Goal: Task Accomplishment & Management: Use online tool/utility

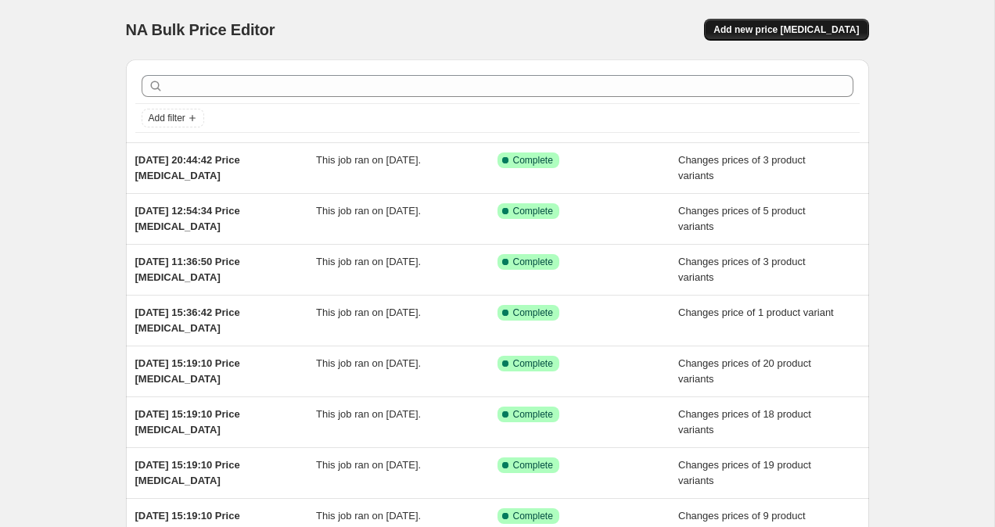
click at [787, 23] on button "Add new price change job" at bounding box center [786, 30] width 164 height 22
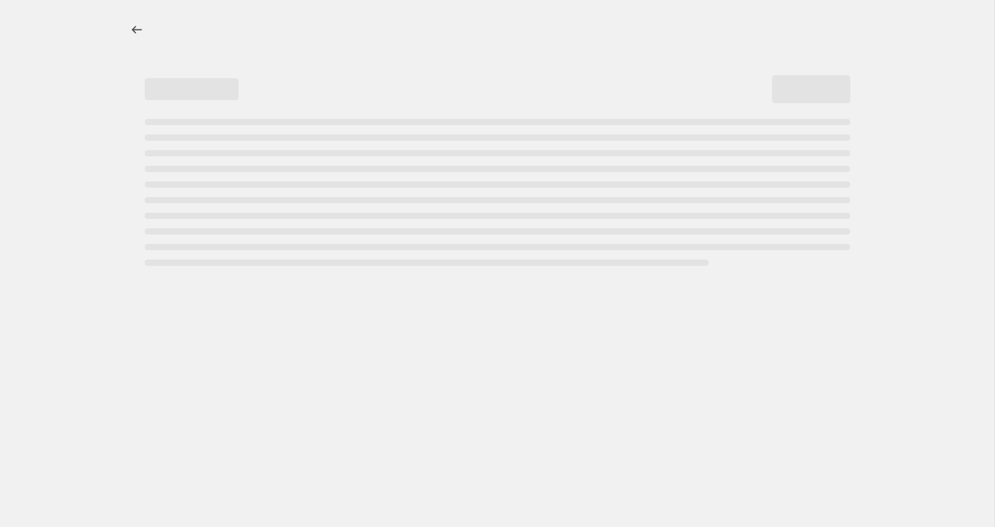
select select "percentage"
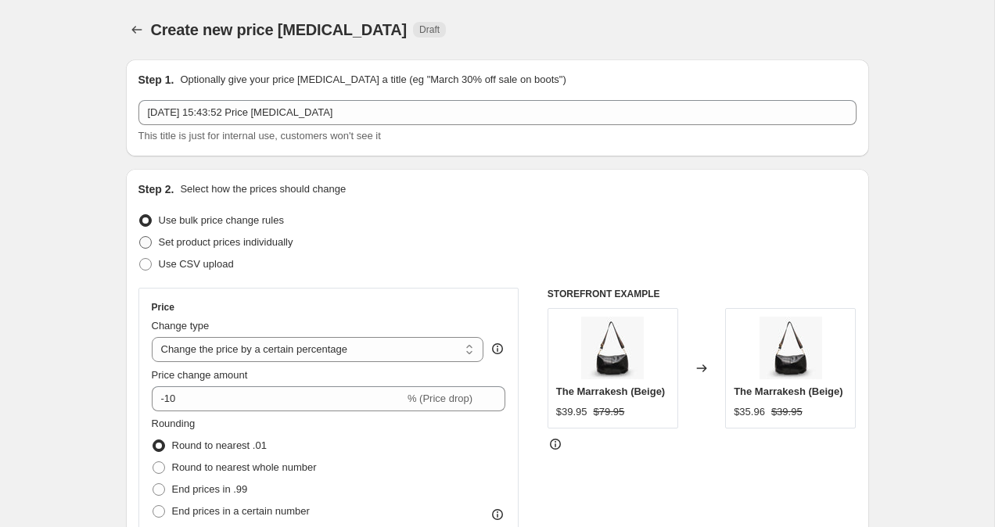
click at [145, 241] on span at bounding box center [145, 242] width 13 height 13
click at [140, 237] on input "Set product prices individually" at bounding box center [139, 236] width 1 height 1
radio input "true"
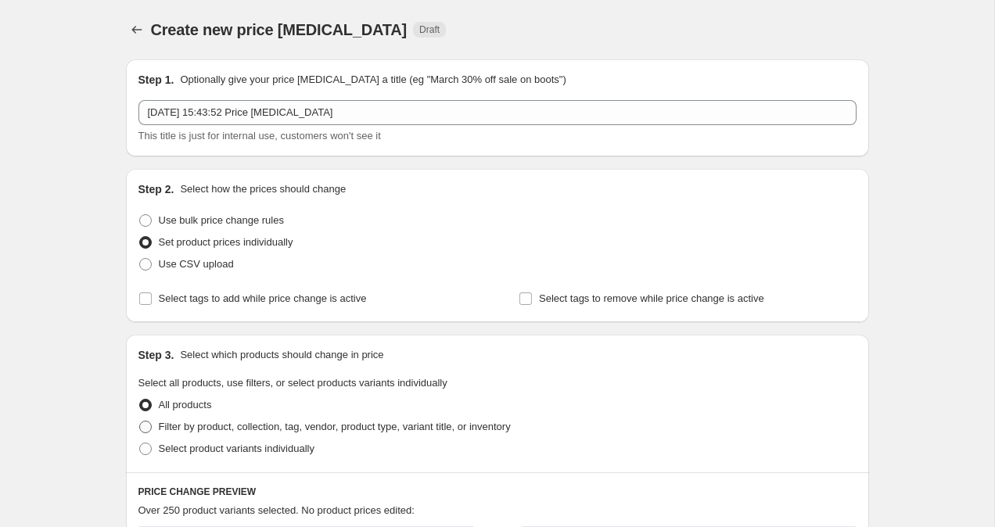
click at [144, 429] on span at bounding box center [145, 427] width 13 height 13
click at [140, 421] on input "Filter by product, collection, tag, vendor, product type, variant title, or inv…" at bounding box center [139, 421] width 1 height 1
radio input "true"
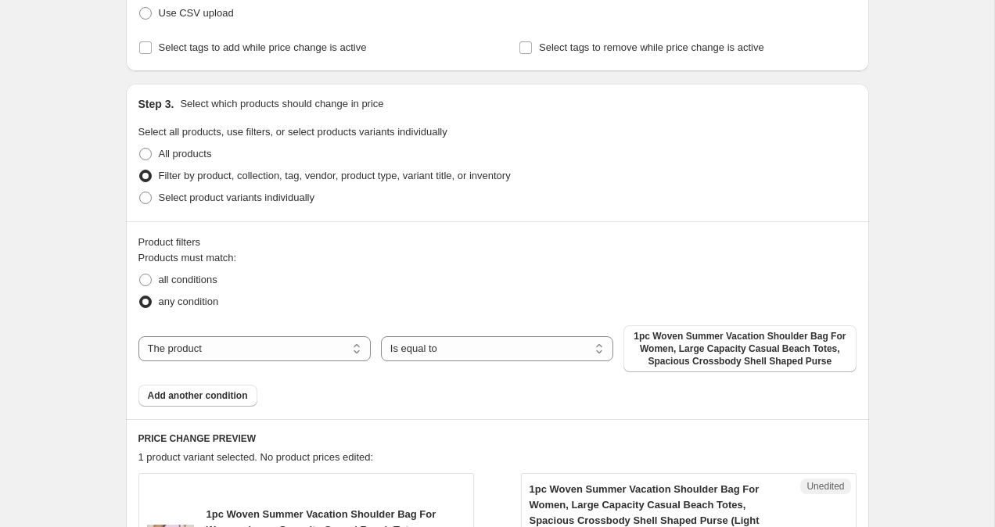
scroll to position [423, 0]
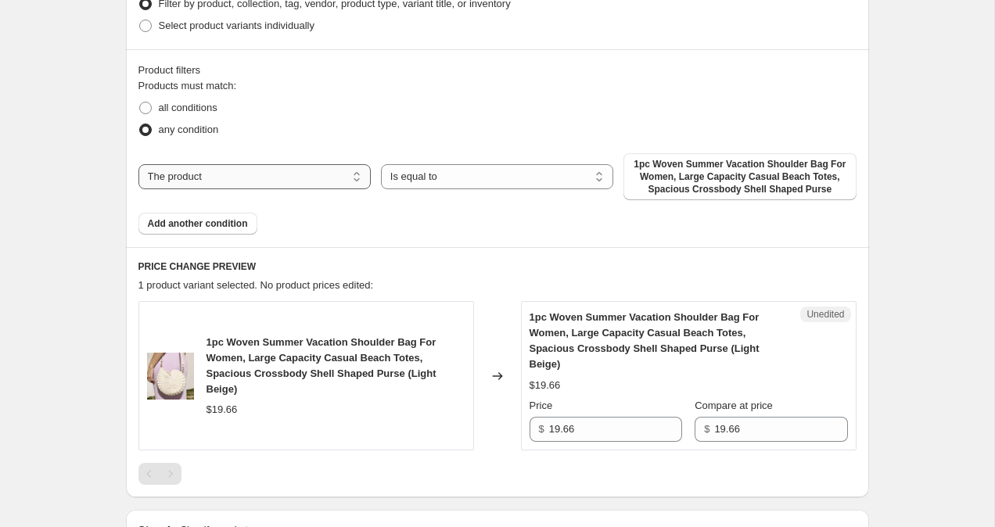
click at [301, 175] on select "The product The product's collection The product's tag The product's vendor The…" at bounding box center [254, 176] width 232 height 25
select select "collection"
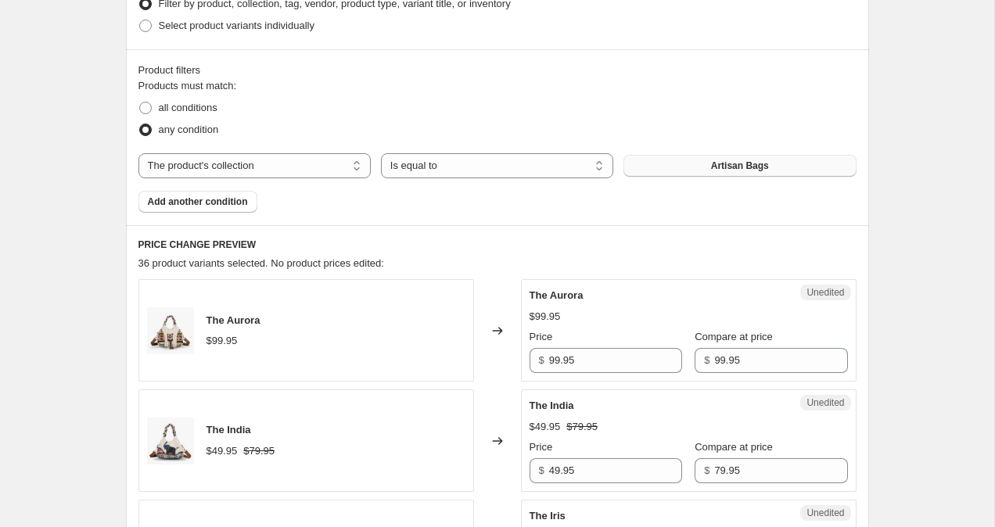
click at [772, 160] on button "Artisan Bags" at bounding box center [739, 166] width 232 height 22
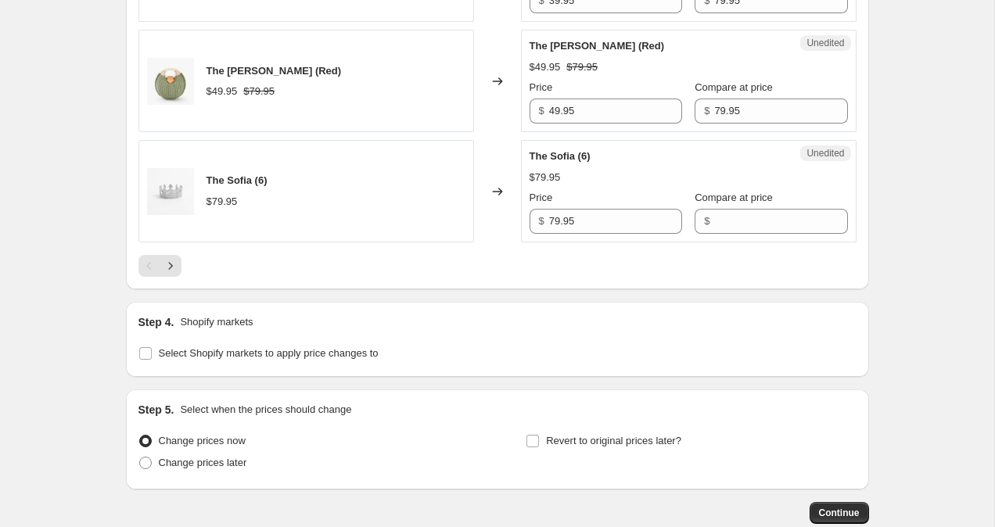
scroll to position [2658, 0]
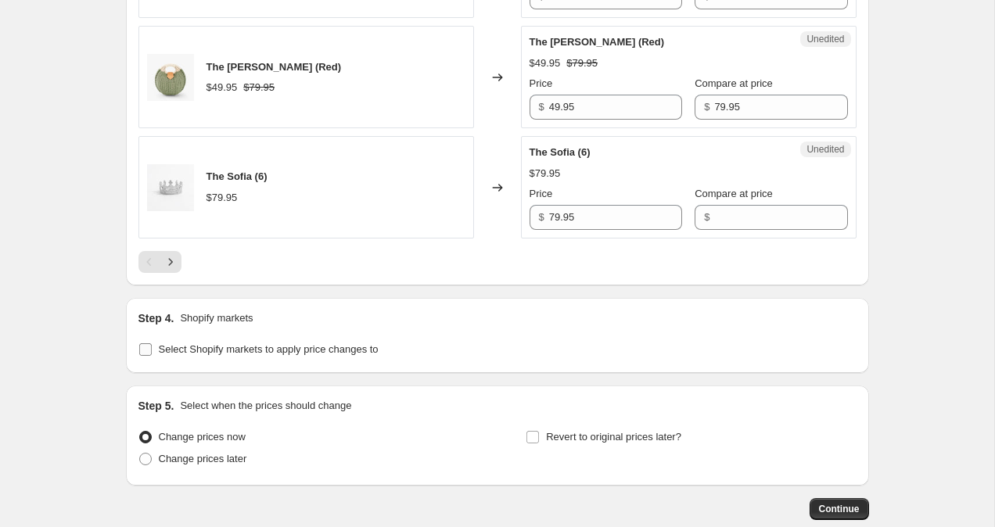
click at [140, 344] on input "Select Shopify markets to apply price changes to" at bounding box center [145, 349] width 13 height 13
checkbox input "true"
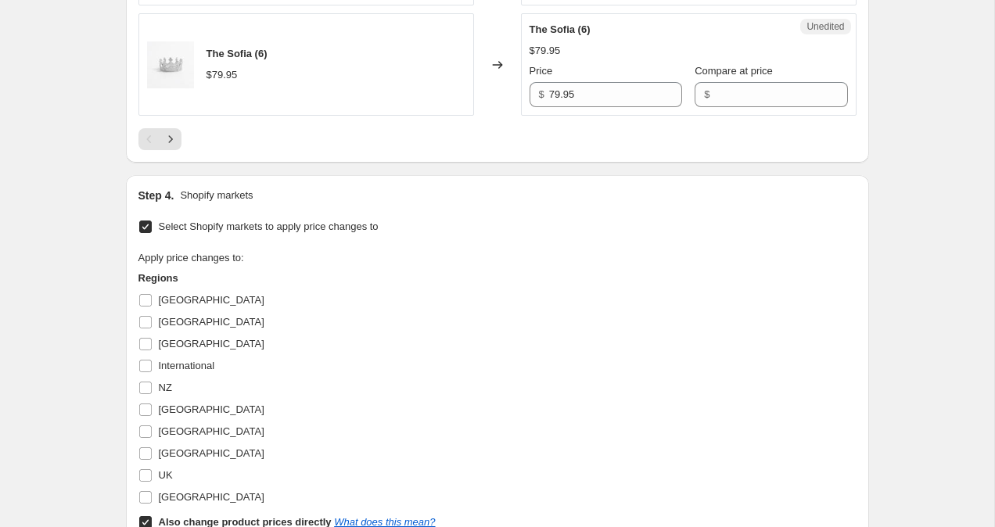
scroll to position [2843, 0]
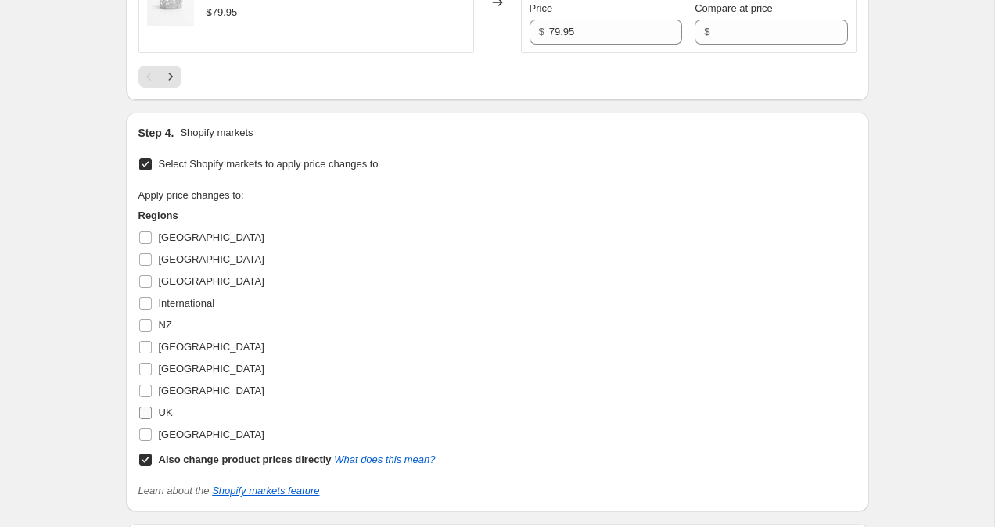
click at [142, 407] on input "UK" at bounding box center [145, 413] width 13 height 13
checkbox input "true"
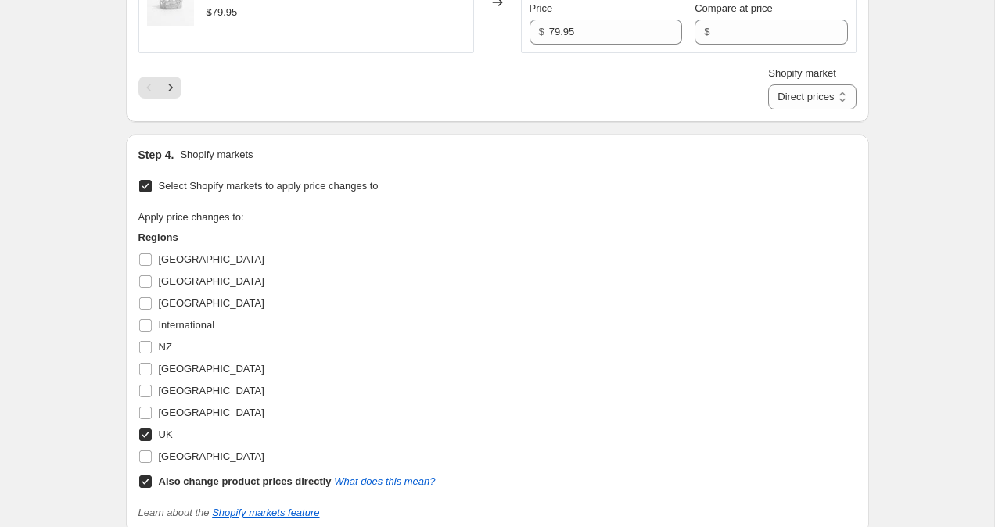
click at [144, 486] on input "Also change product prices directly What does this mean?" at bounding box center [145, 481] width 13 height 13
checkbox input "false"
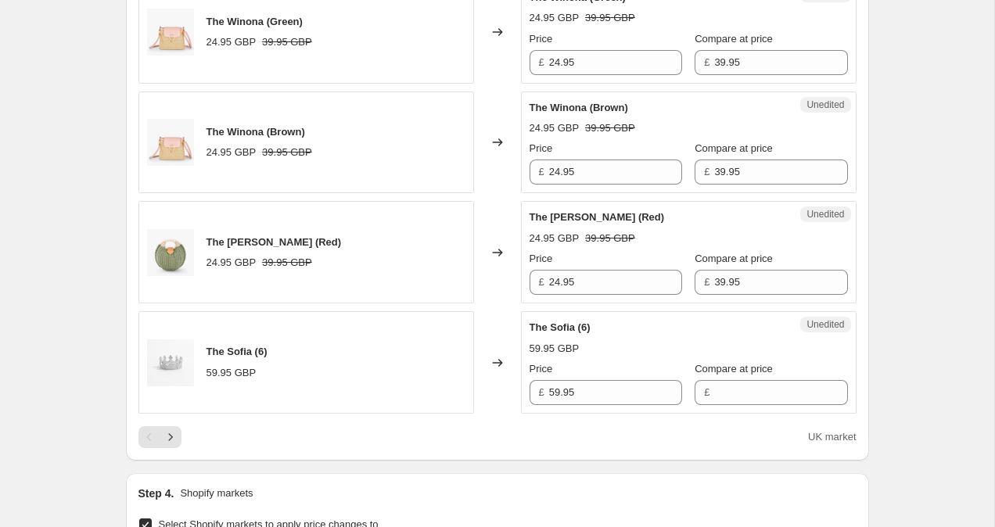
scroll to position [2497, 0]
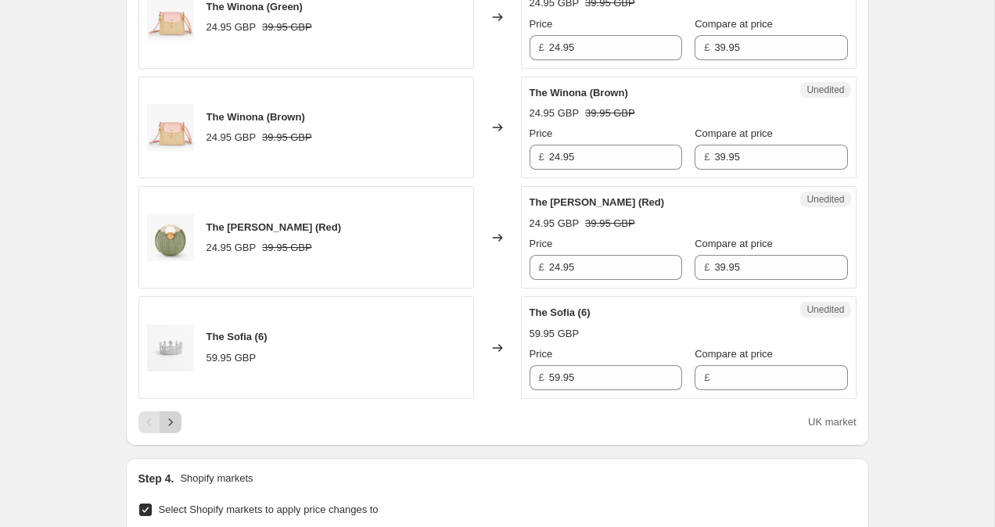
click at [175, 419] on icon "Next" at bounding box center [171, 422] width 16 height 16
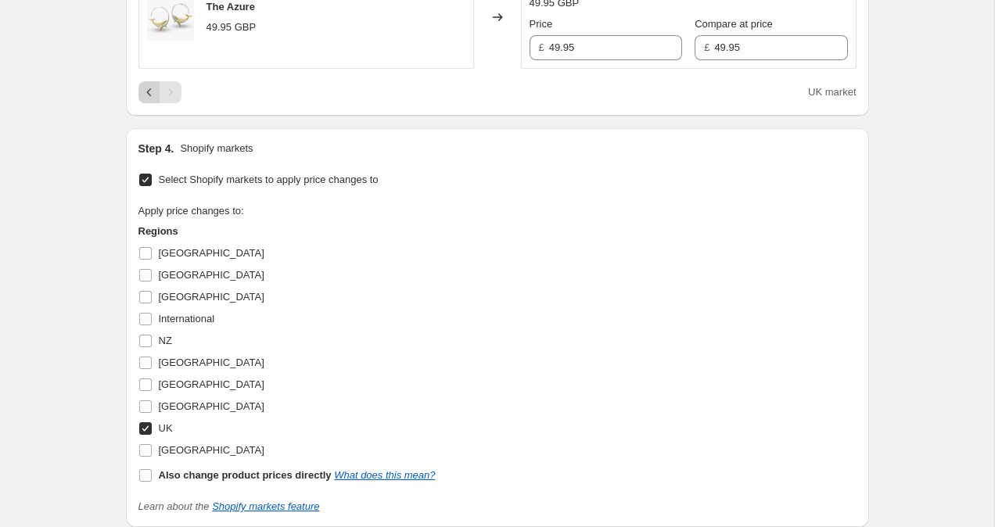
click at [143, 94] on icon "Previous" at bounding box center [150, 92] width 16 height 16
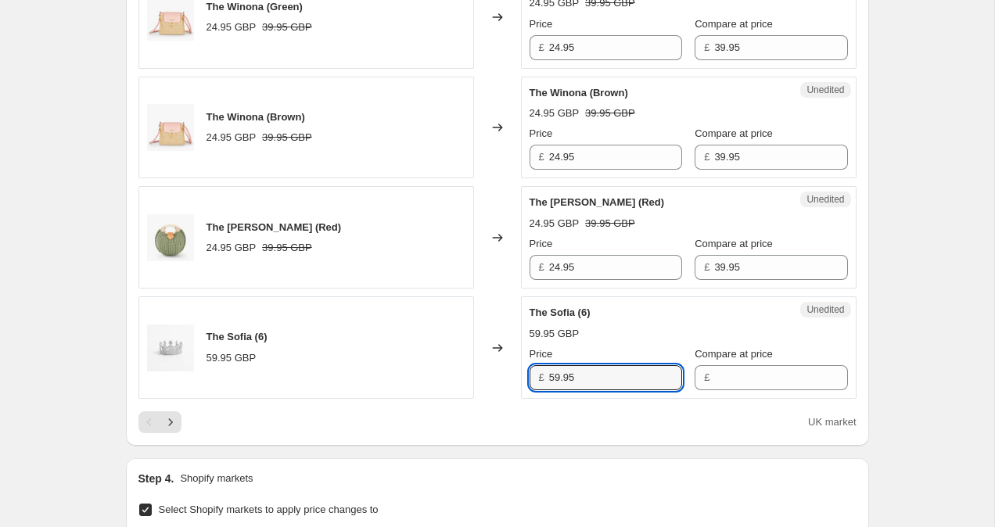
drag, startPoint x: 553, startPoint y: 376, endPoint x: 543, endPoint y: 376, distance: 10.2
click at [543, 376] on div "£ 59.95" at bounding box center [605, 377] width 152 height 25
type input "39.95"
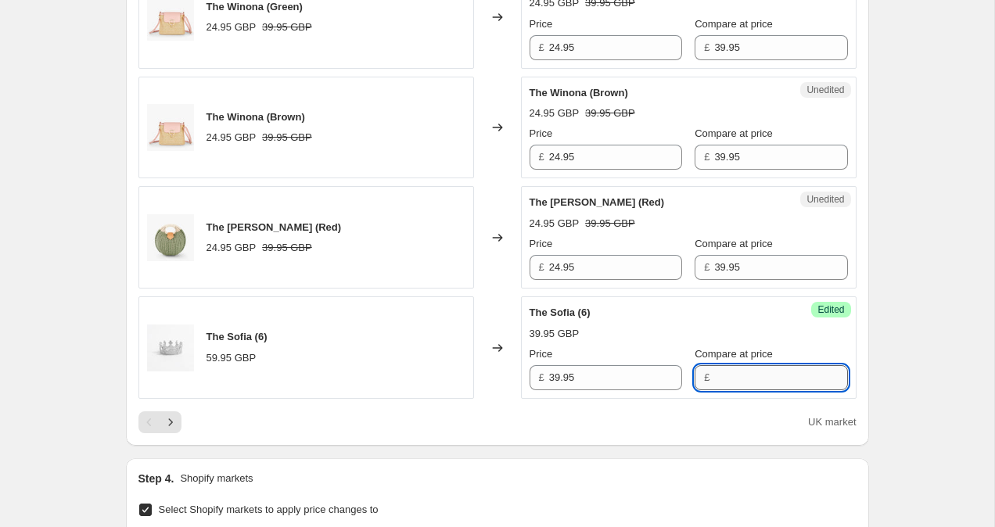
click at [734, 384] on input "Compare at price" at bounding box center [780, 377] width 133 height 25
type input "39.95"
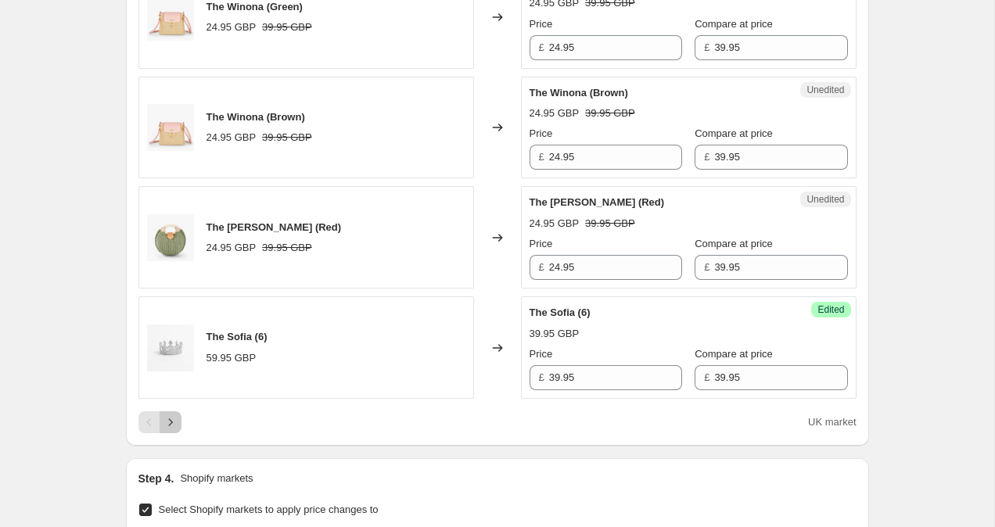
click at [174, 416] on icon "Next" at bounding box center [171, 422] width 16 height 16
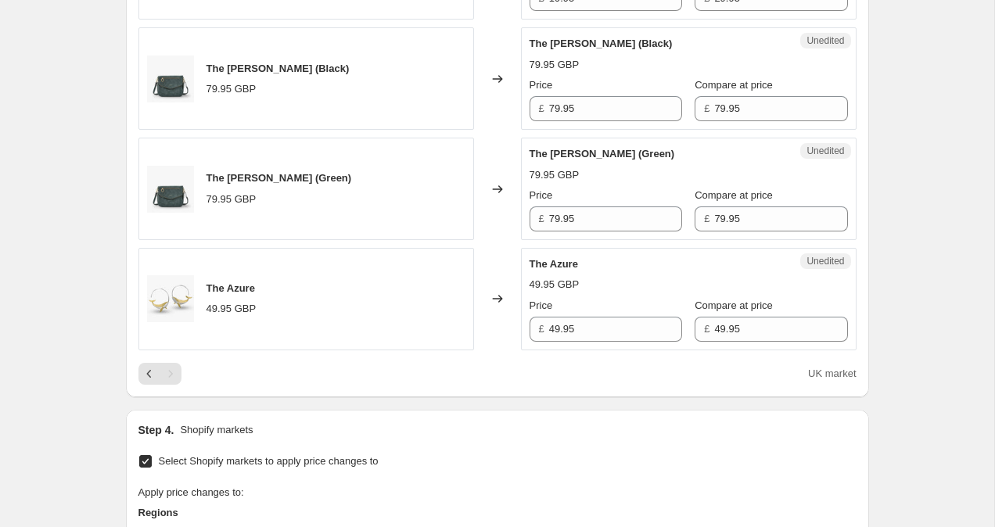
scroll to position [2148, 0]
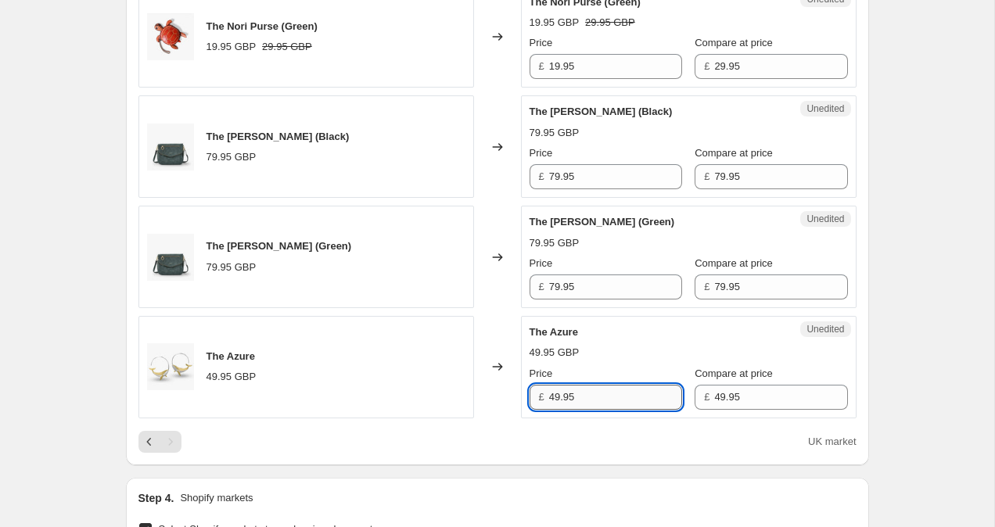
click at [553, 396] on input "49.95" at bounding box center [615, 397] width 133 height 25
drag, startPoint x: 557, startPoint y: 397, endPoint x: 526, endPoint y: 397, distance: 30.5
click at [530, 397] on div "£ 49.95" at bounding box center [605, 397] width 152 height 25
type input "39.95"
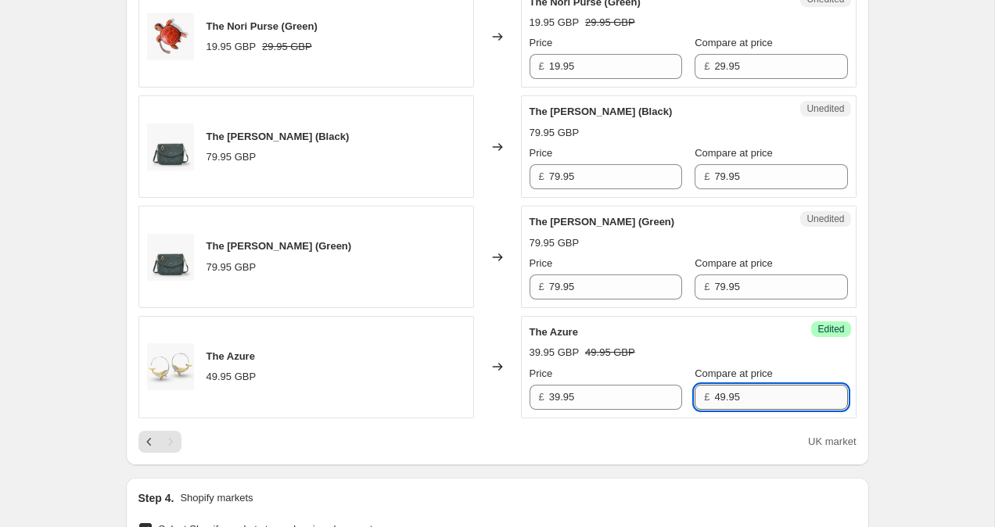
click at [714, 391] on input "49.95" at bounding box center [780, 397] width 133 height 25
type input "39.95"
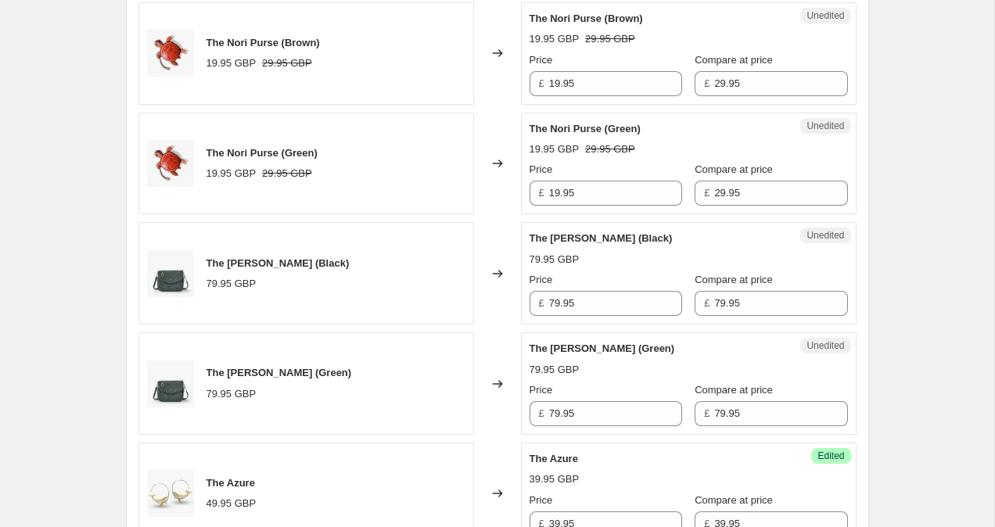
scroll to position [2013, 0]
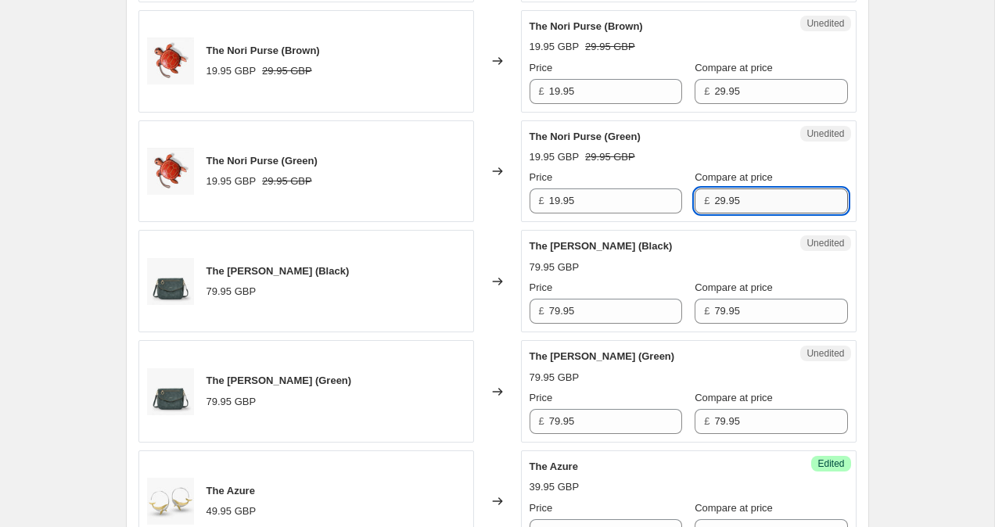
click at [714, 195] on input "29.95" at bounding box center [780, 200] width 133 height 25
type input "19.95"
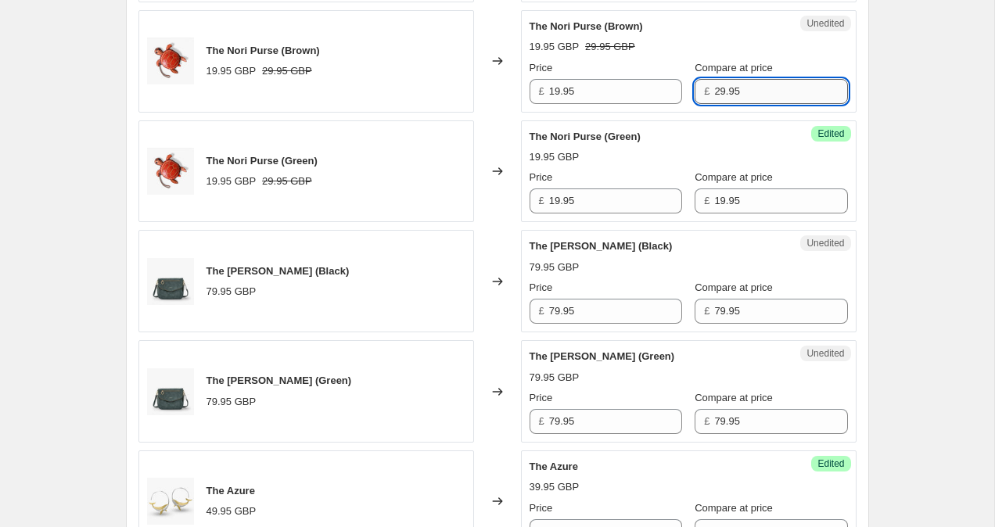
click at [714, 96] on input "29.95" at bounding box center [780, 91] width 133 height 25
type input "19.95"
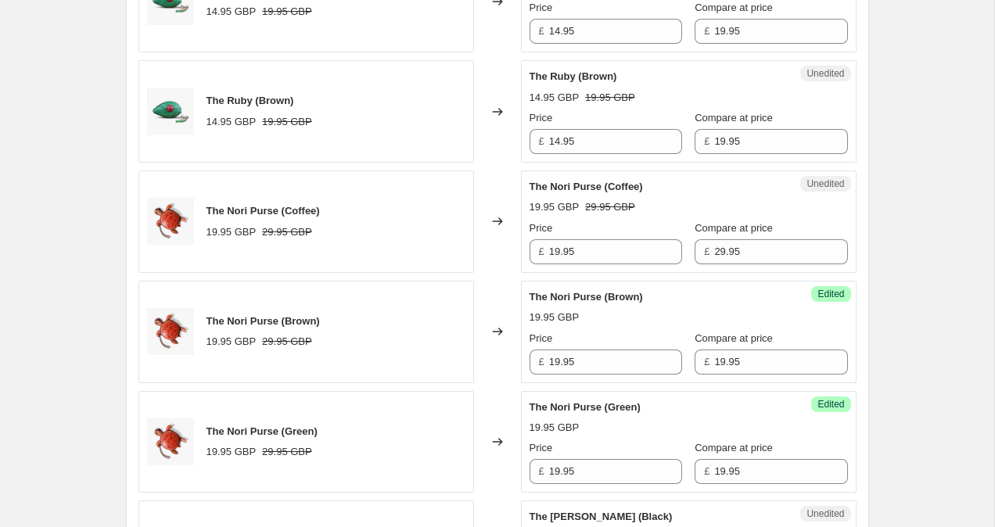
scroll to position [1720, 0]
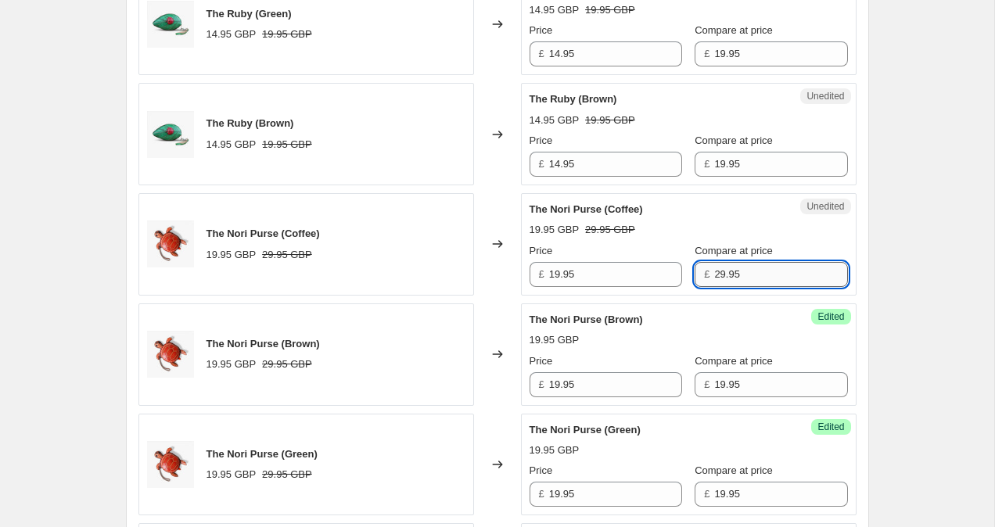
click at [714, 272] on input "29.95" at bounding box center [780, 274] width 133 height 25
type input "19.95"
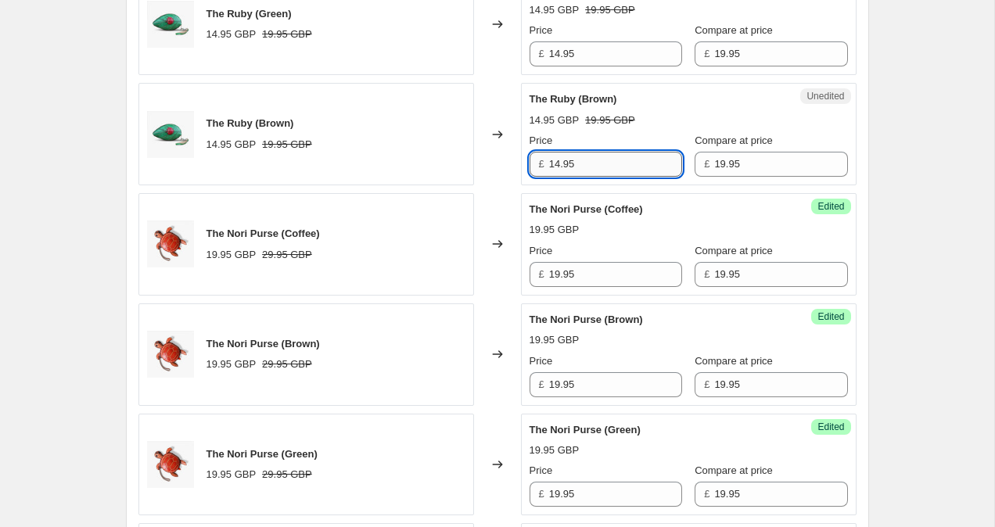
click at [559, 164] on input "14.95" at bounding box center [615, 164] width 133 height 25
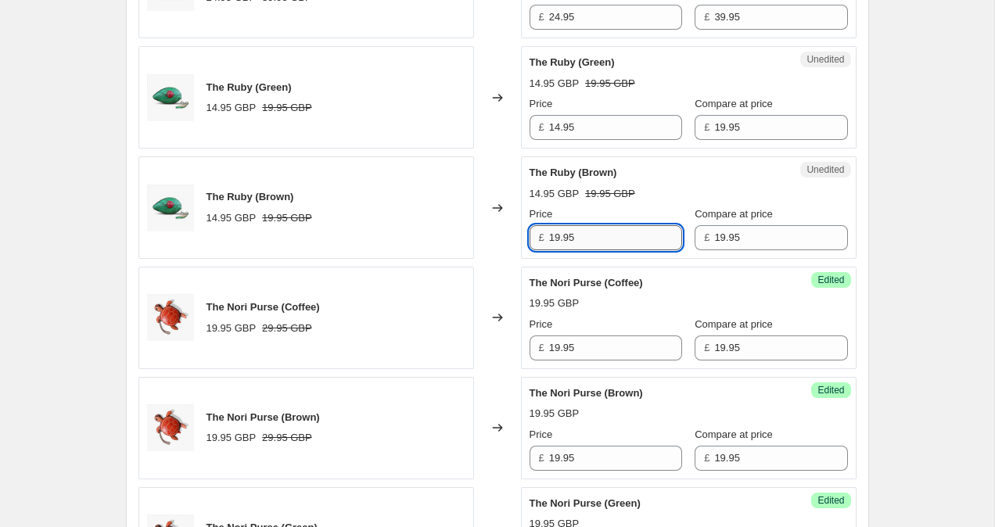
scroll to position [1641, 0]
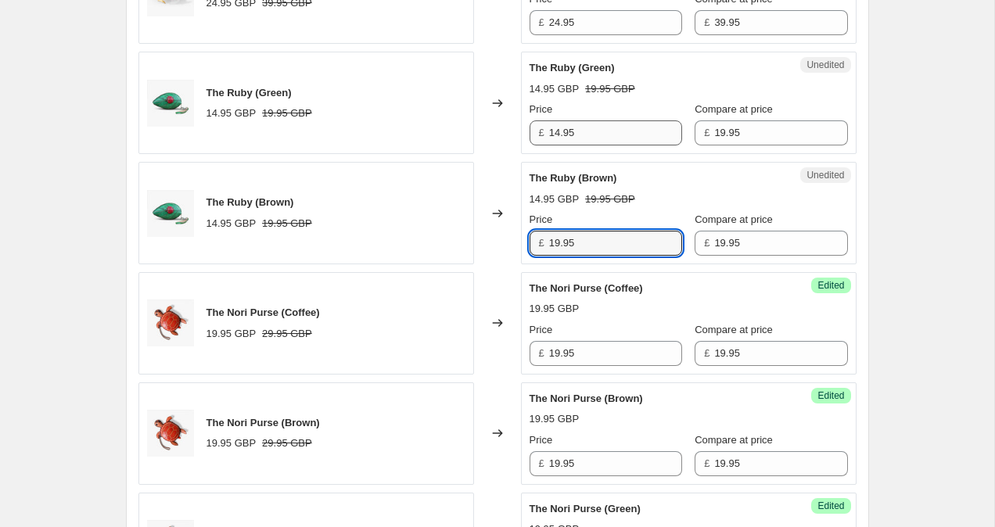
type input "19.95"
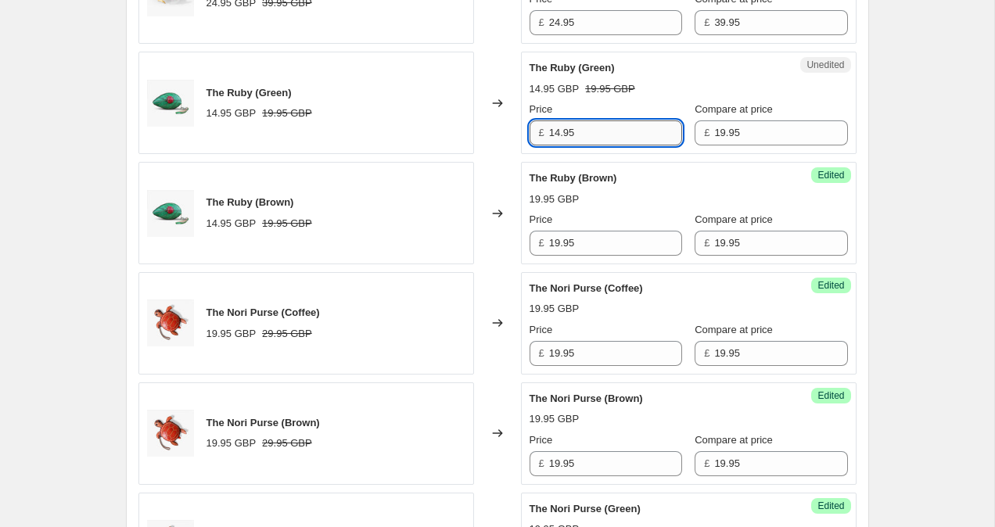
click at [559, 134] on input "14.95" at bounding box center [615, 132] width 133 height 25
type input "19.95"
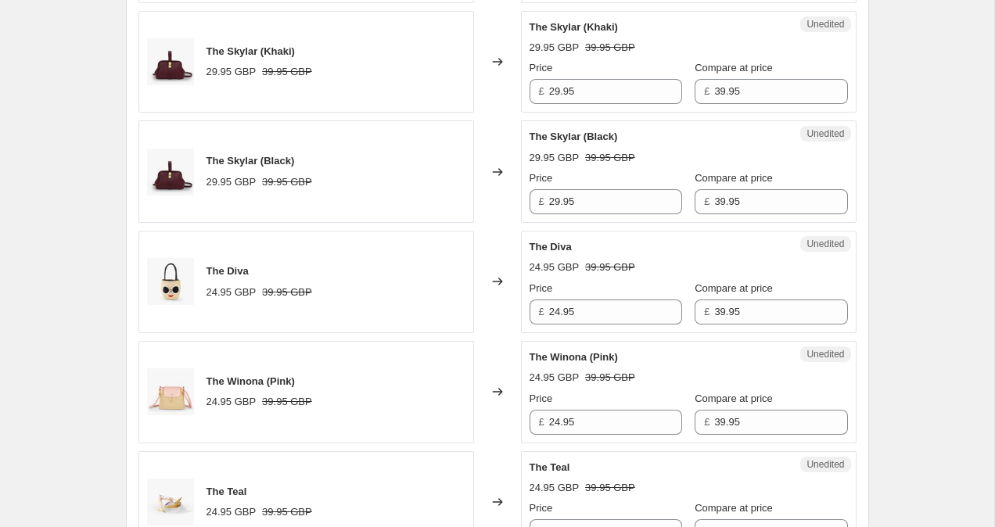
scroll to position [1052, 0]
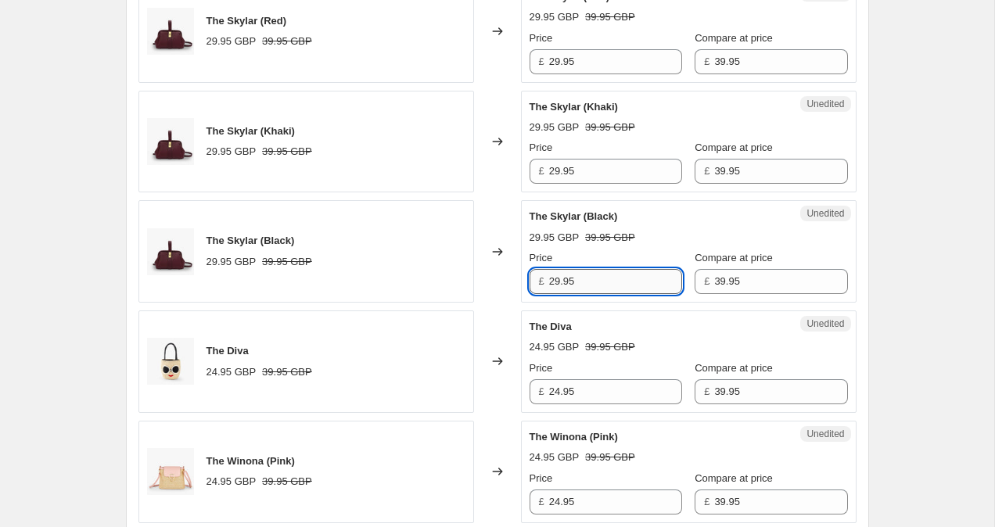
click at [556, 285] on input "29.95" at bounding box center [615, 281] width 133 height 25
type input "39.95"
click at [554, 174] on input "29.95" at bounding box center [615, 171] width 133 height 25
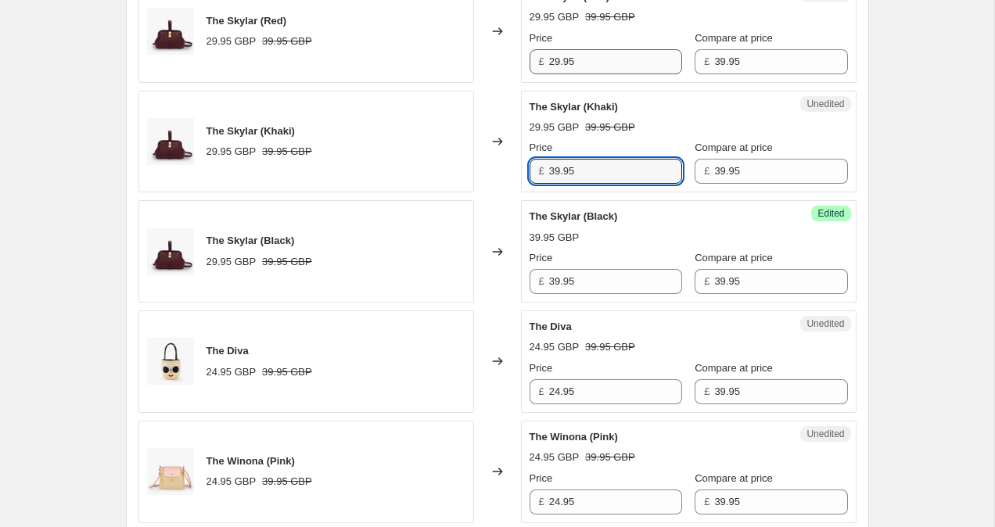
type input "39.95"
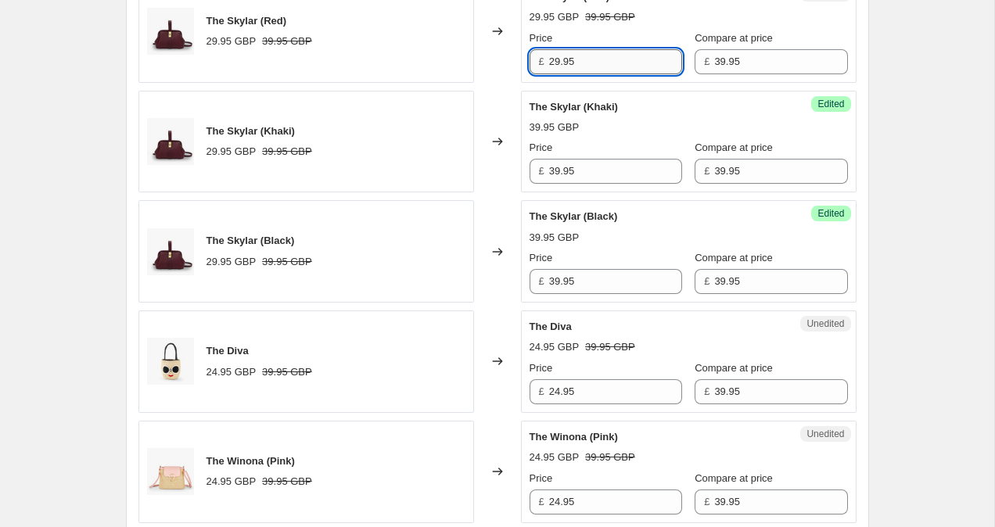
click at [557, 59] on input "29.95" at bounding box center [615, 61] width 133 height 25
type input "39.95"
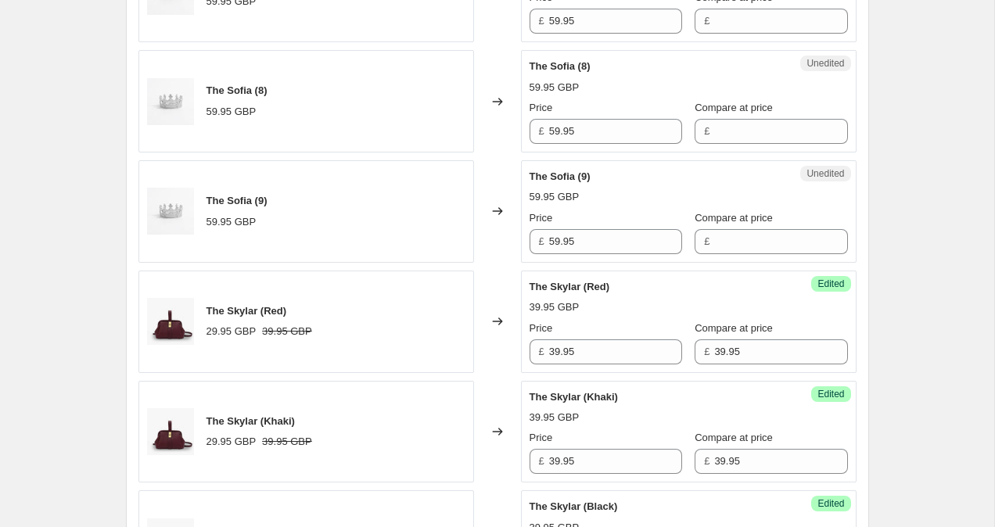
scroll to position [756, 0]
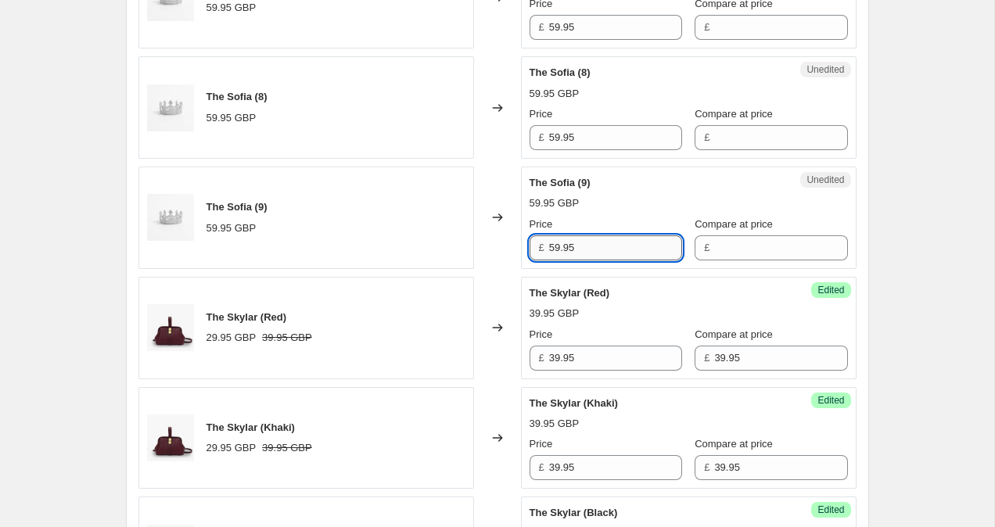
click at [557, 251] on input "59.95" at bounding box center [615, 247] width 133 height 25
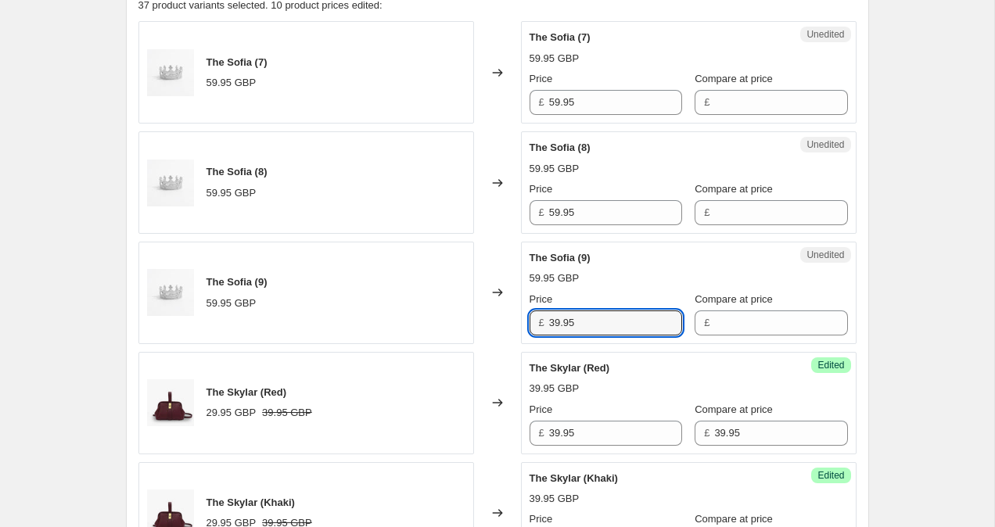
scroll to position [673, 0]
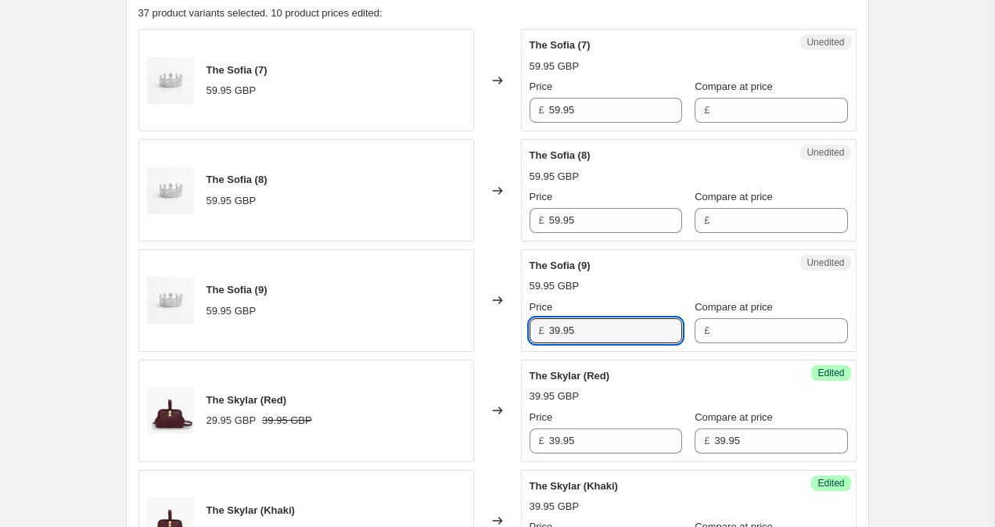
drag, startPoint x: 591, startPoint y: 326, endPoint x: 530, endPoint y: 324, distance: 61.0
click at [530, 324] on div "£ 39.95" at bounding box center [605, 330] width 152 height 25
type input "39.95"
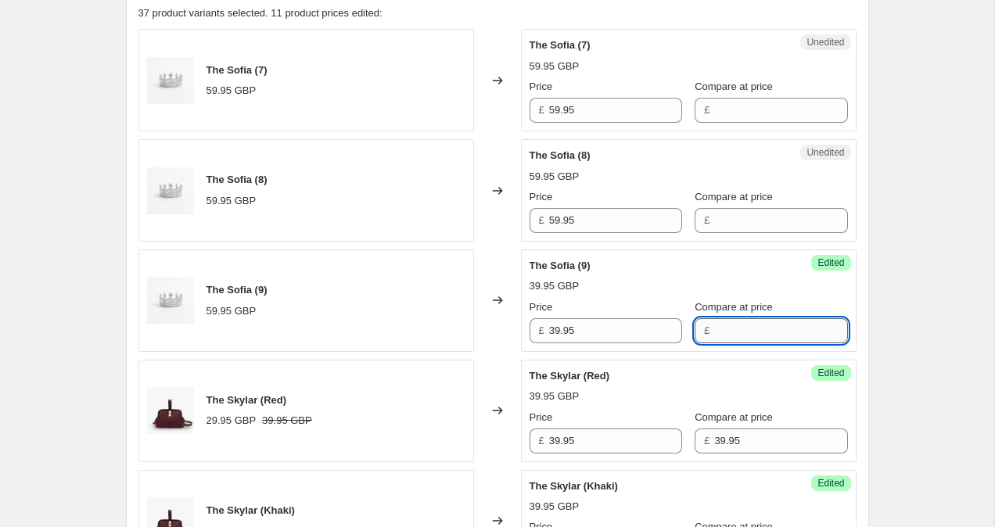
click at [729, 327] on input "Compare at price" at bounding box center [780, 330] width 133 height 25
paste input "39.95"
type input "39.95"
click at [735, 223] on input "Compare at price" at bounding box center [780, 220] width 133 height 25
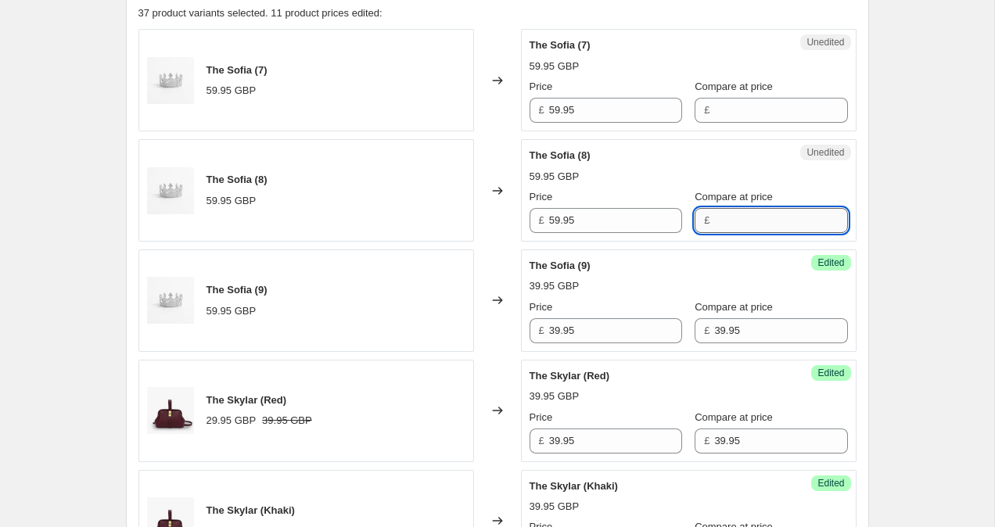
paste input "39.95"
type input "39.95"
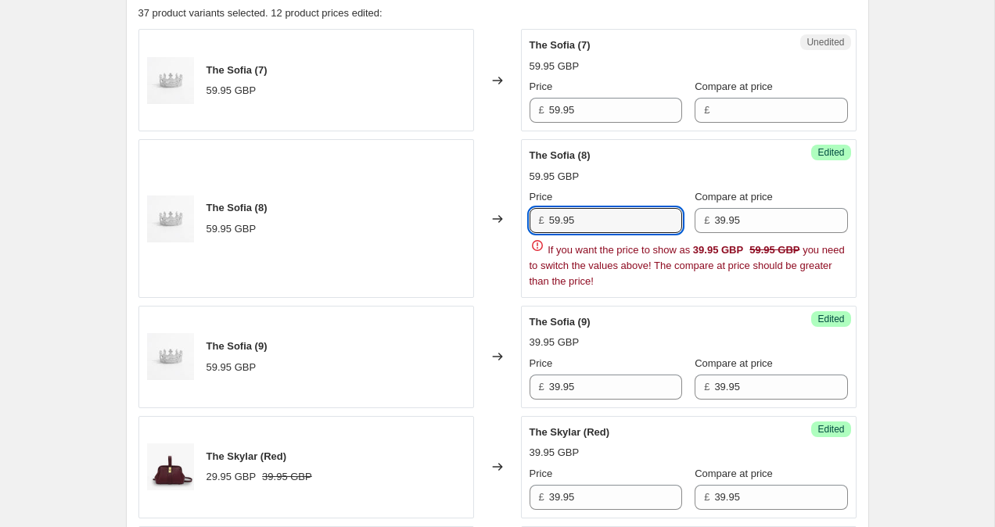
drag, startPoint x: 590, startPoint y: 222, endPoint x: 474, endPoint y: 210, distance: 116.4
click at [474, 210] on div "The Sofia (8) 59.95 GBP Changed to Success Edited The Sofia (8) 59.95 GBP Price…" at bounding box center [497, 218] width 718 height 159
paste input "3"
type input "39.95"
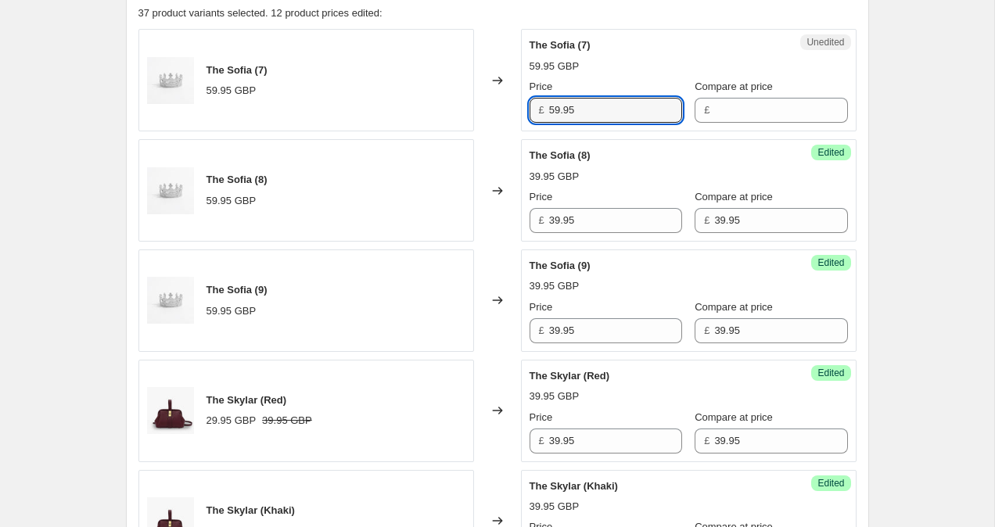
drag, startPoint x: 601, startPoint y: 108, endPoint x: 499, endPoint y: 104, distance: 102.5
click at [499, 104] on div "The Sofia (7) 59.95 GBP Changed to Unedited The Sofia (7) 59.95 GBP Price £ 59.…" at bounding box center [497, 80] width 718 height 102
paste input "3"
type input "39.95"
click at [762, 108] on input "Compare at price" at bounding box center [780, 110] width 133 height 25
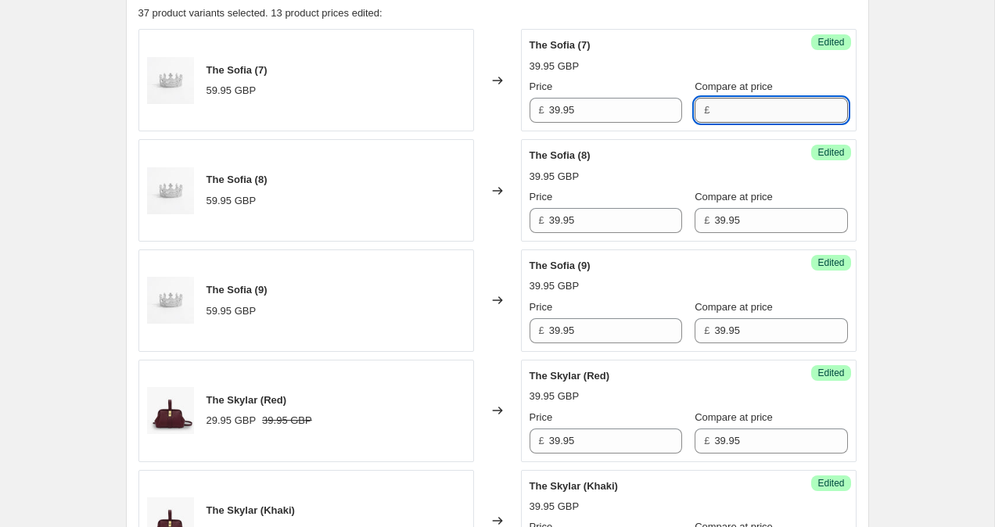
paste input "39.95"
type input "39.95"
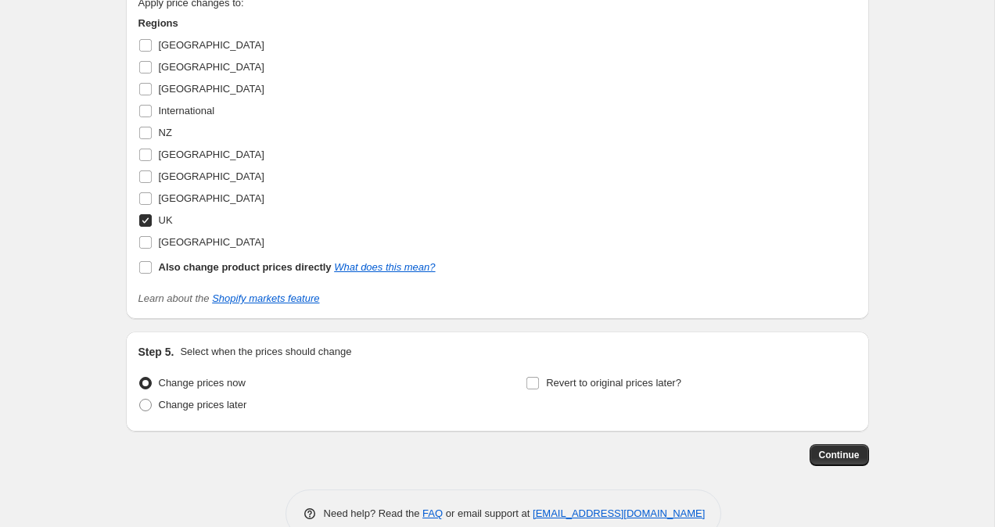
scroll to position [2740, 0]
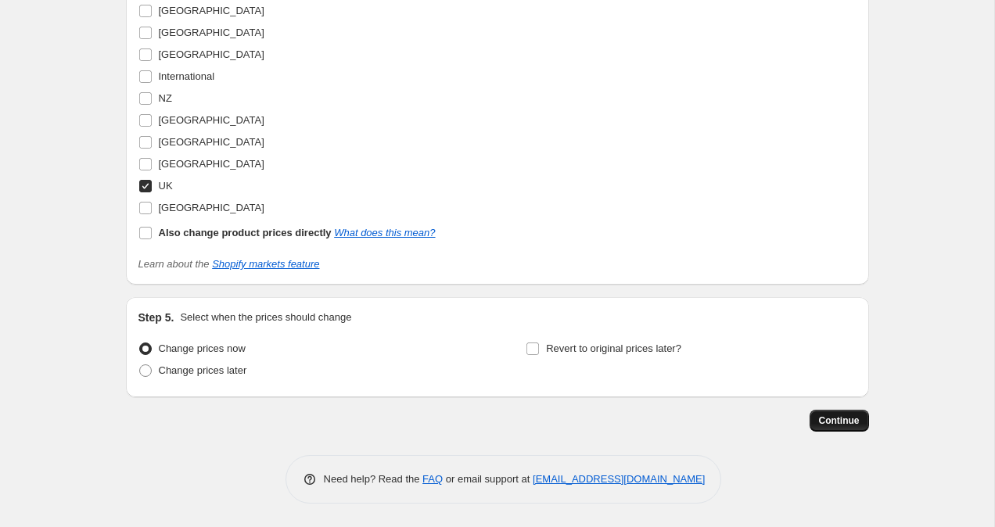
click at [848, 419] on span "Continue" at bounding box center [839, 420] width 41 height 13
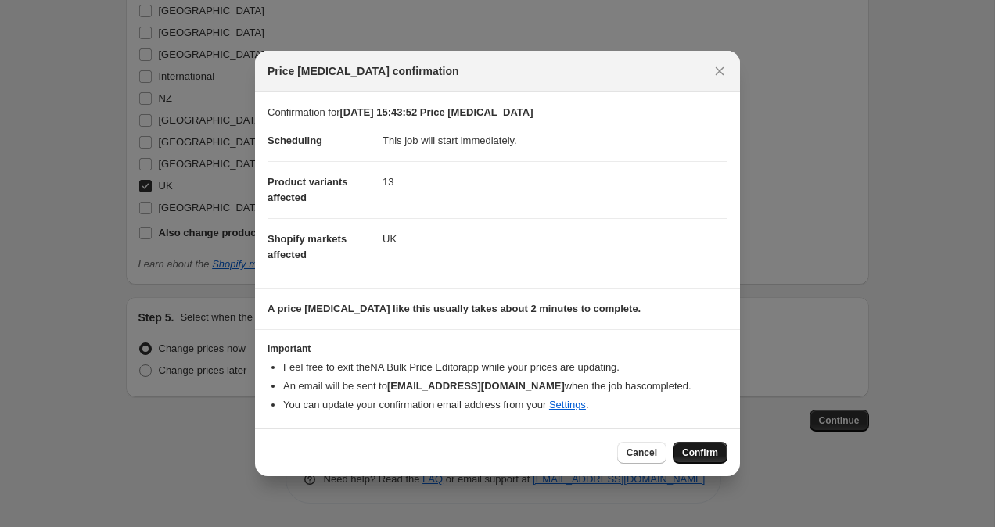
click at [707, 460] on button "Confirm" at bounding box center [699, 453] width 55 height 22
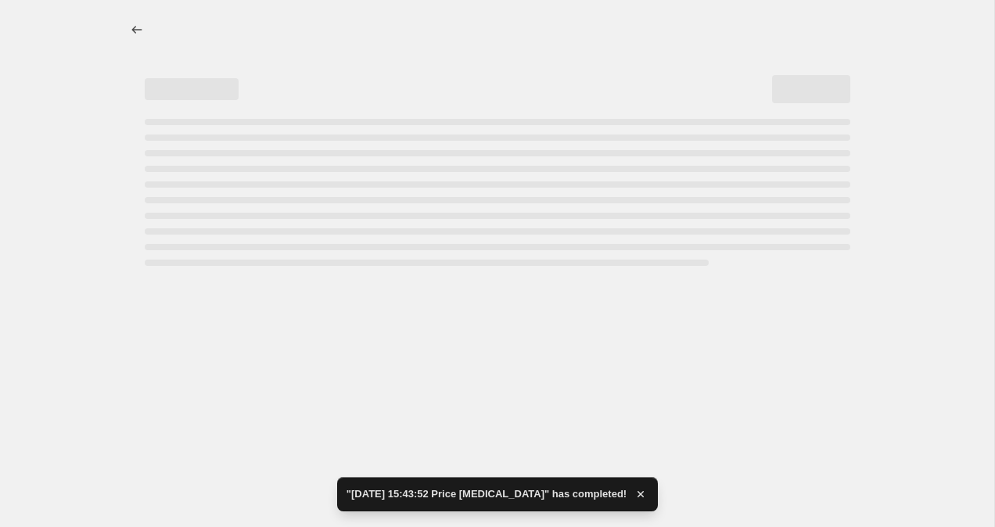
select select "collection"
